Goal: Transaction & Acquisition: Purchase product/service

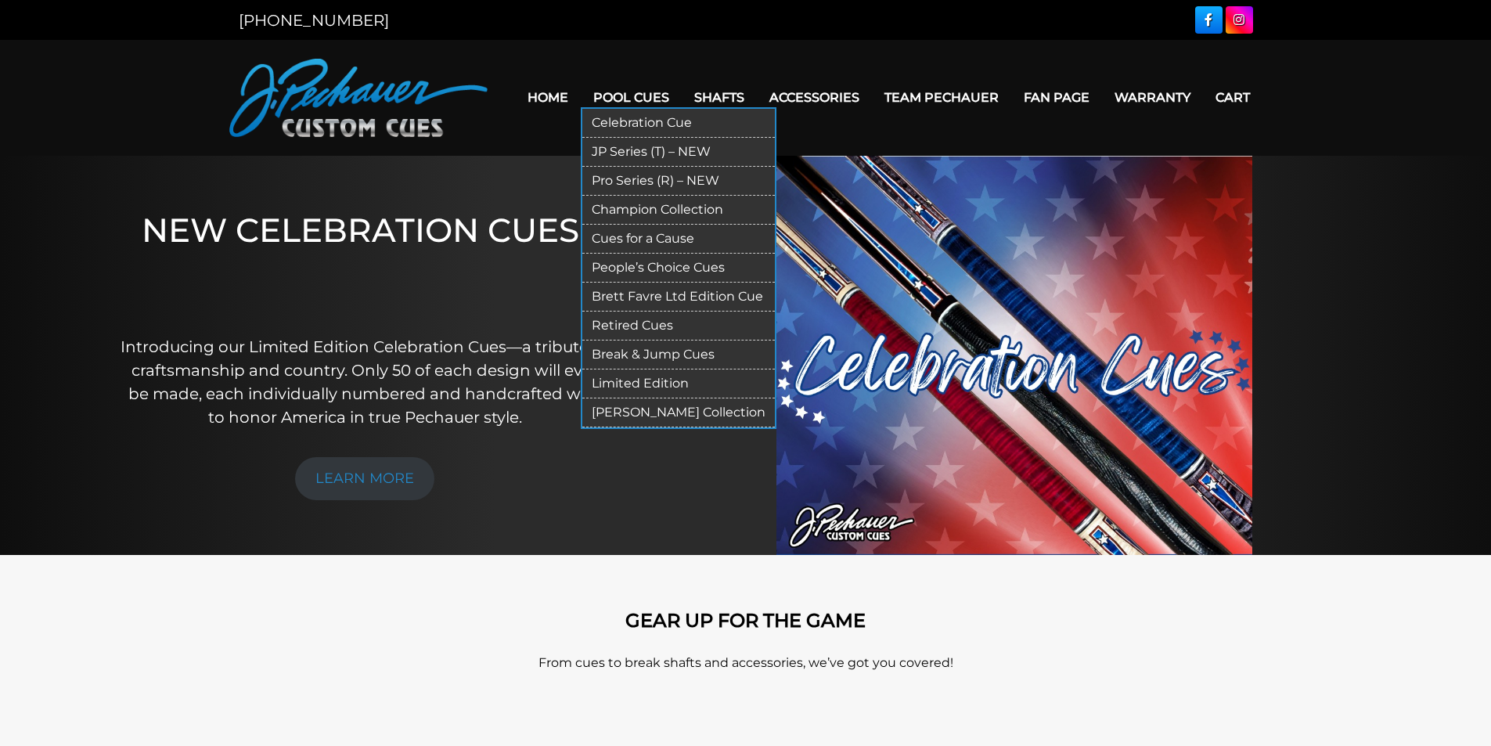
click at [639, 96] on link "Pool Cues" at bounding box center [631, 97] width 101 height 40
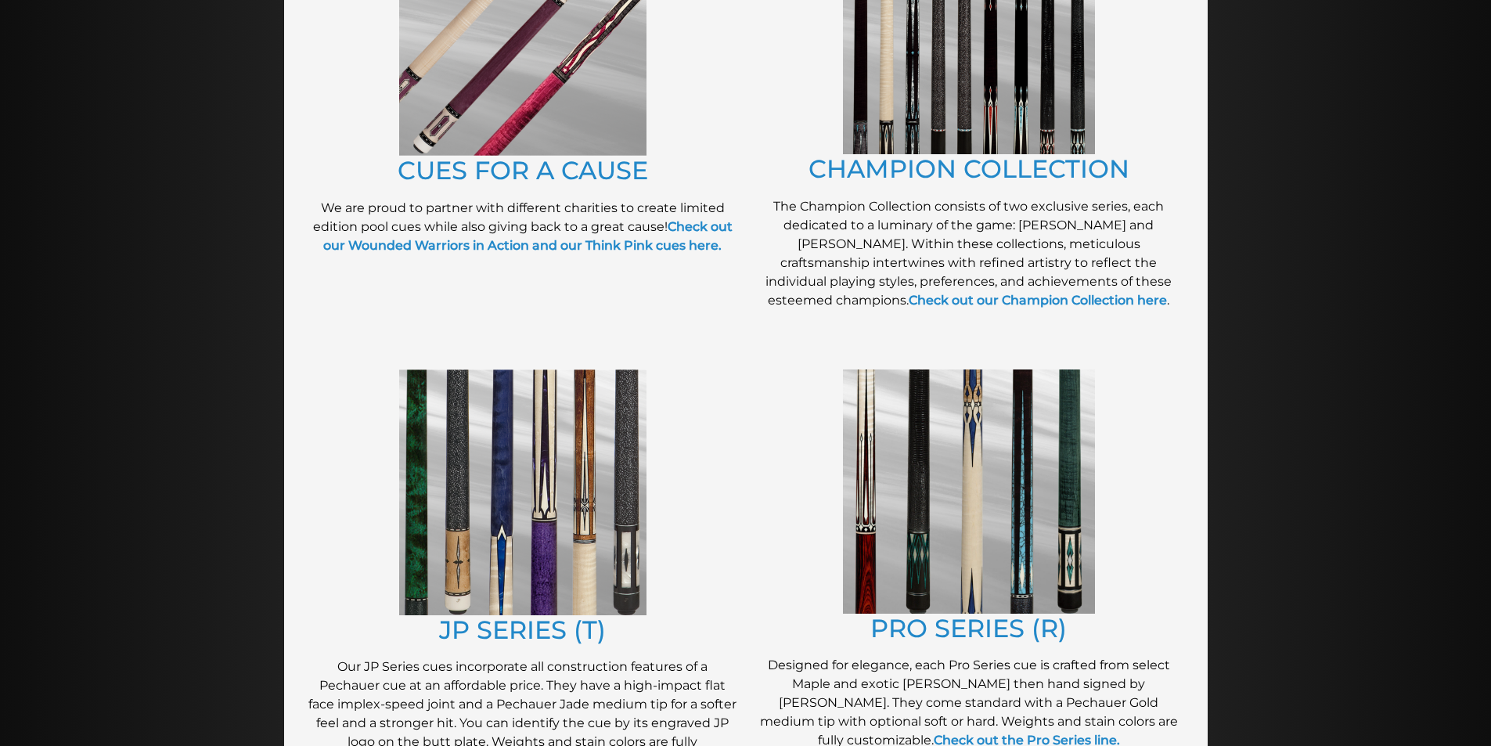
scroll to position [490, 0]
click at [963, 466] on img at bounding box center [969, 490] width 252 height 244
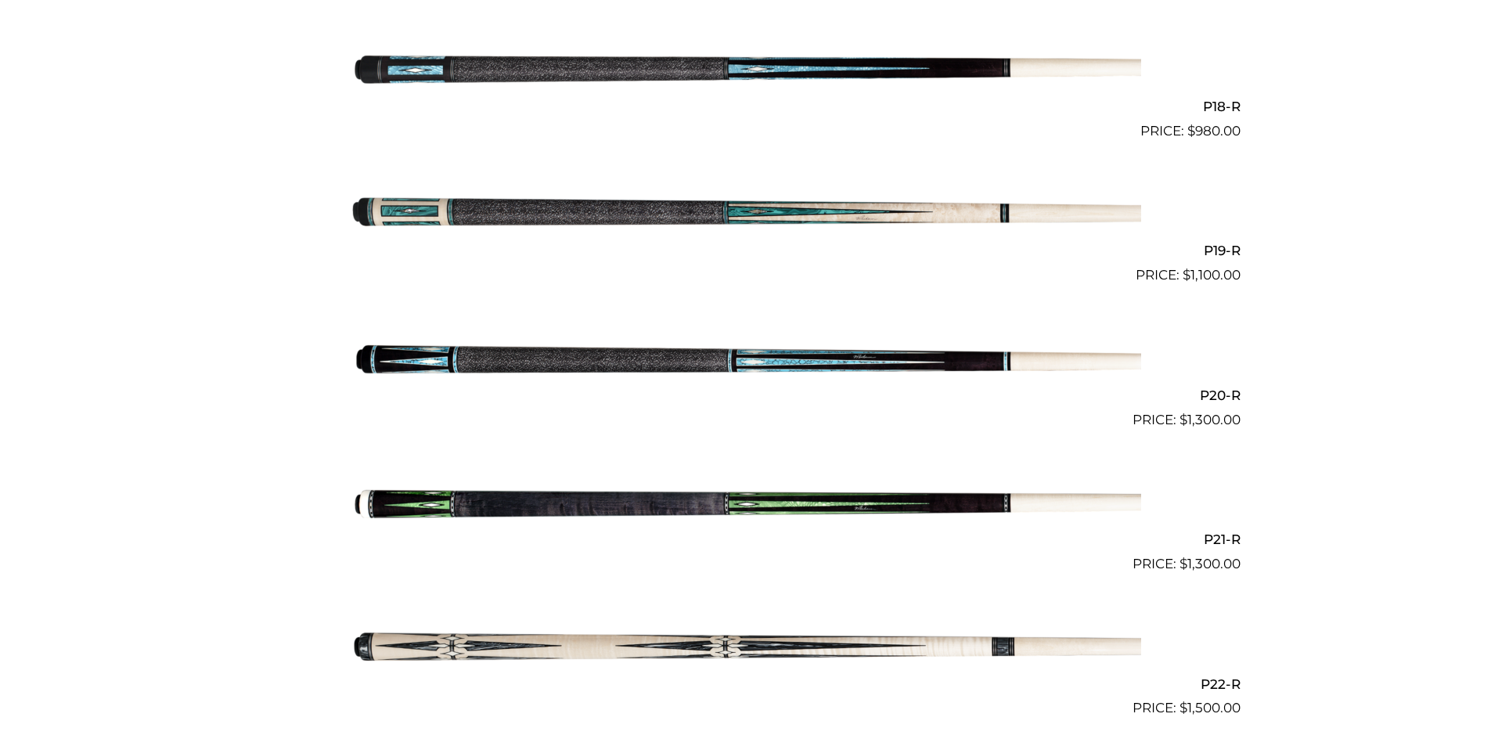
scroll to position [2955, 0]
